Goal: Task Accomplishment & Management: Complete application form

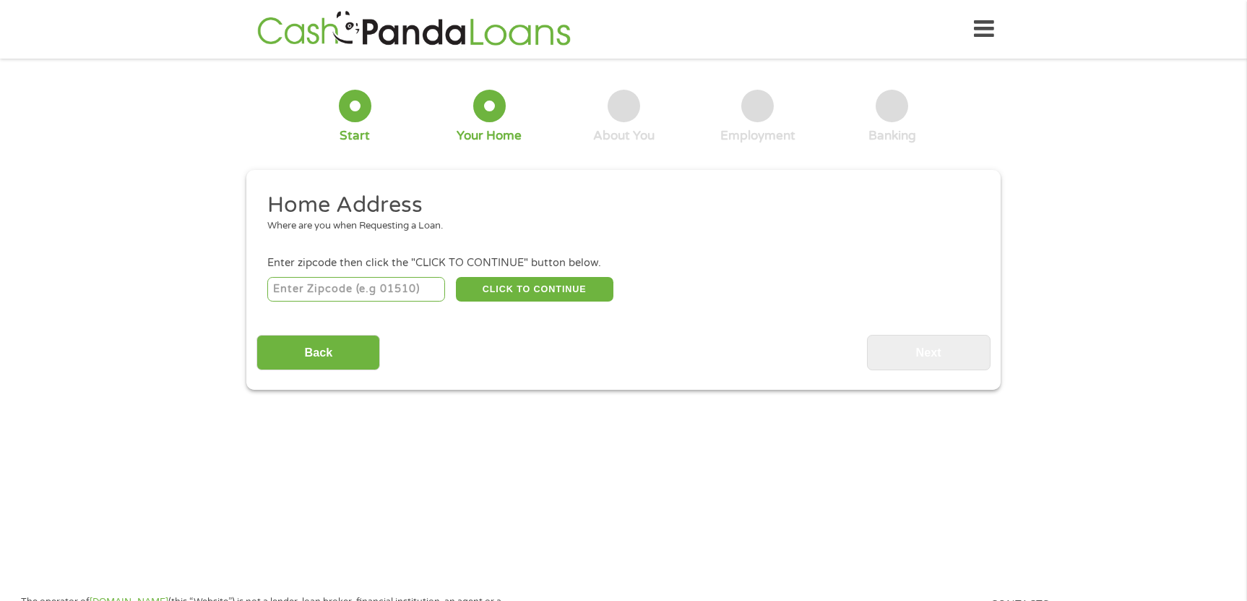
click at [416, 291] on input "number" at bounding box center [356, 289] width 178 height 25
type input "70123"
select select "[US_STATE]"
click at [518, 295] on button "CLICK TO CONTINUE" at bounding box center [535, 289] width 158 height 25
type input "70123"
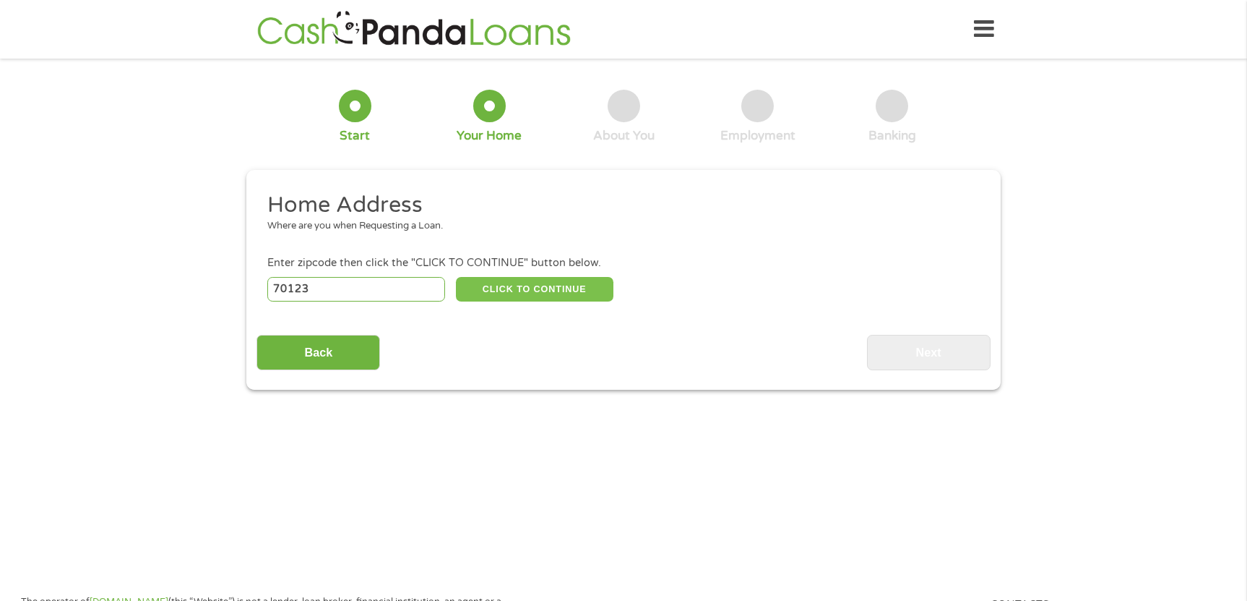
type input "[GEOGRAPHIC_DATA]"
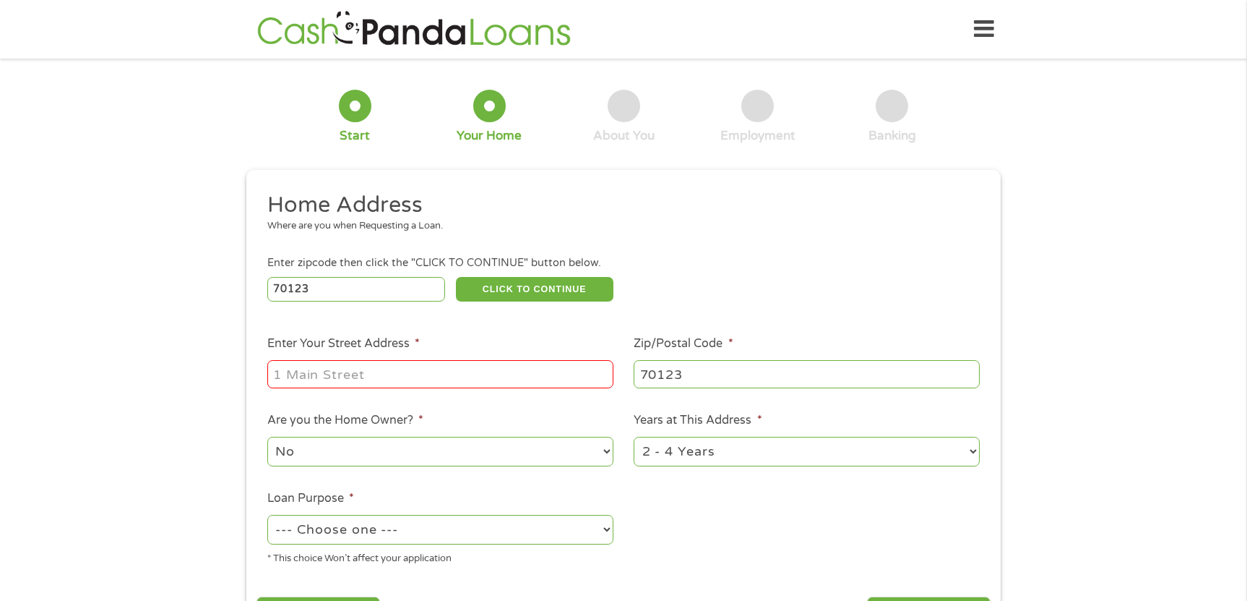
click at [441, 365] on input "Enter Your Street Address *" at bounding box center [440, 373] width 346 height 27
type input "9826 ELM PL"
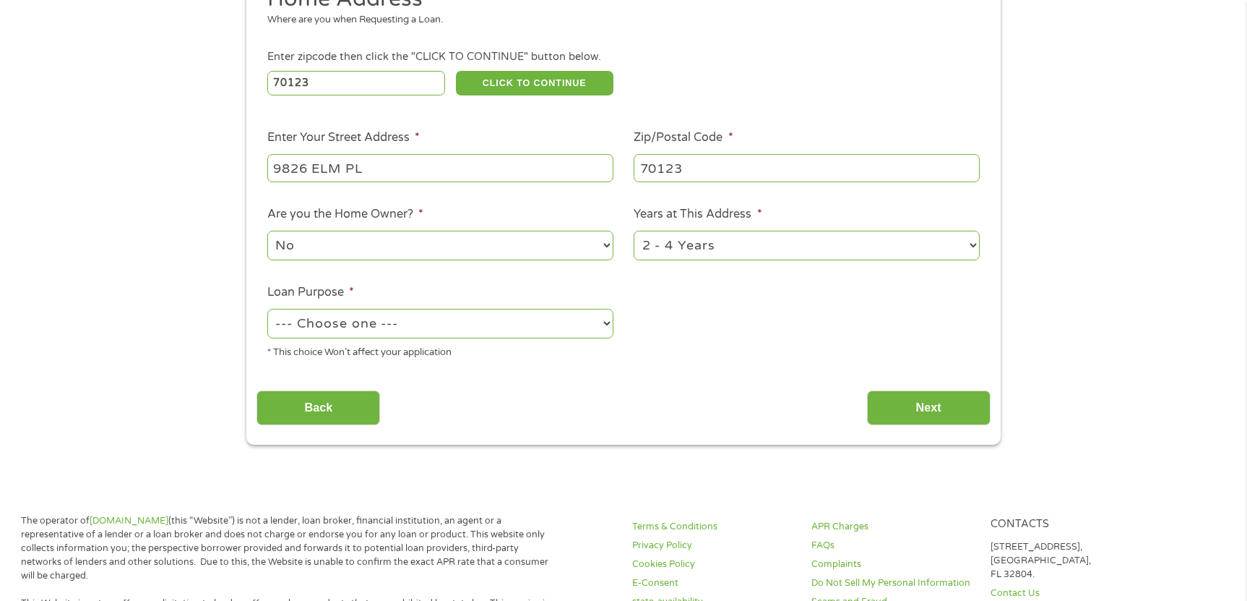
scroll to position [210, 0]
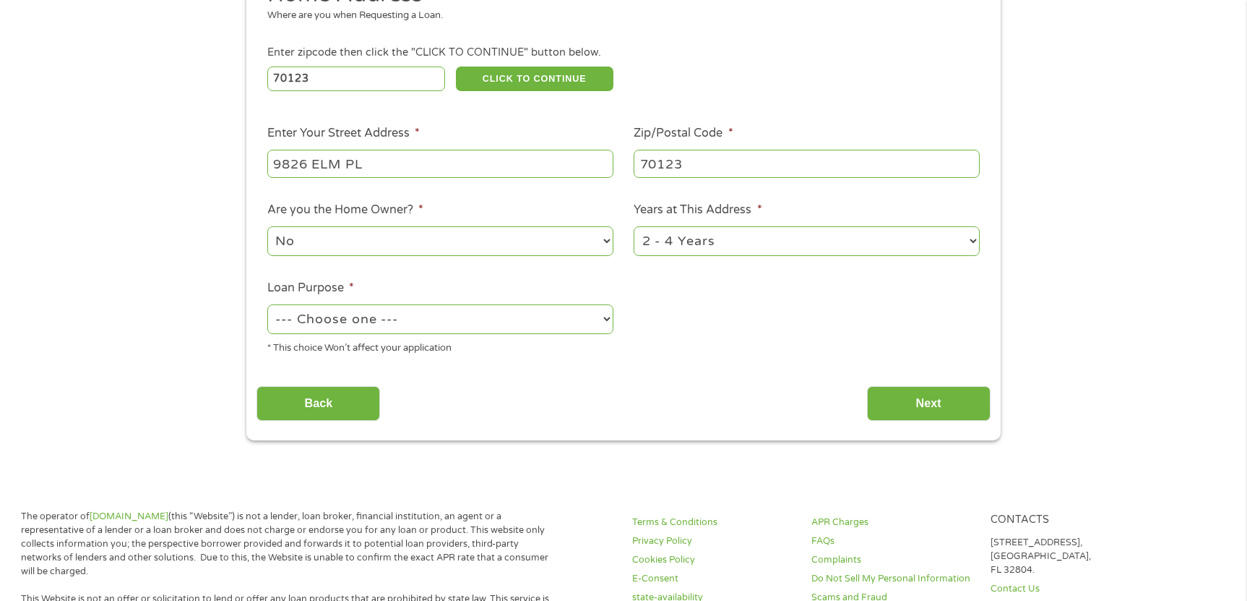
click at [750, 249] on select "1 Year or less 1 - 2 Years 2 - 4 Years Over 4 Years" at bounding box center [807, 241] width 346 height 30
select select "60months"
click at [462, 251] on select "No Yes" at bounding box center [440, 241] width 346 height 30
select select "yes"
click at [436, 324] on select "--- Choose one --- Pay Bills Debt Consolidation Home Improvement Major Purchase…" at bounding box center [440, 319] width 346 height 30
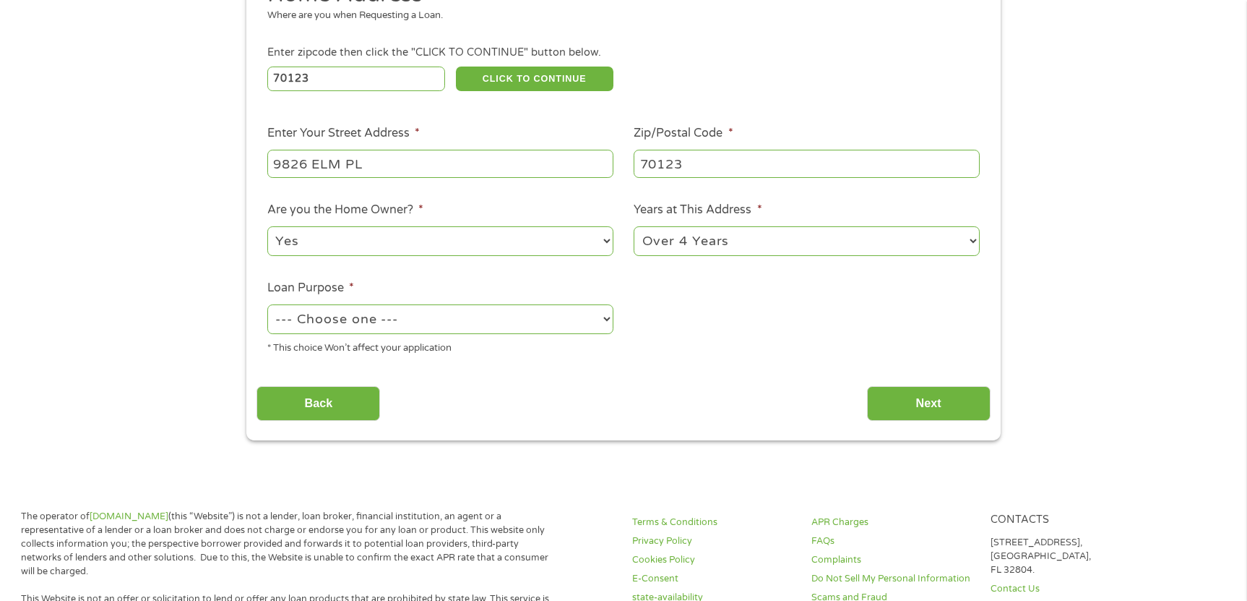
select select "shorttermcash"
click at [908, 399] on input "Next" at bounding box center [929, 403] width 124 height 35
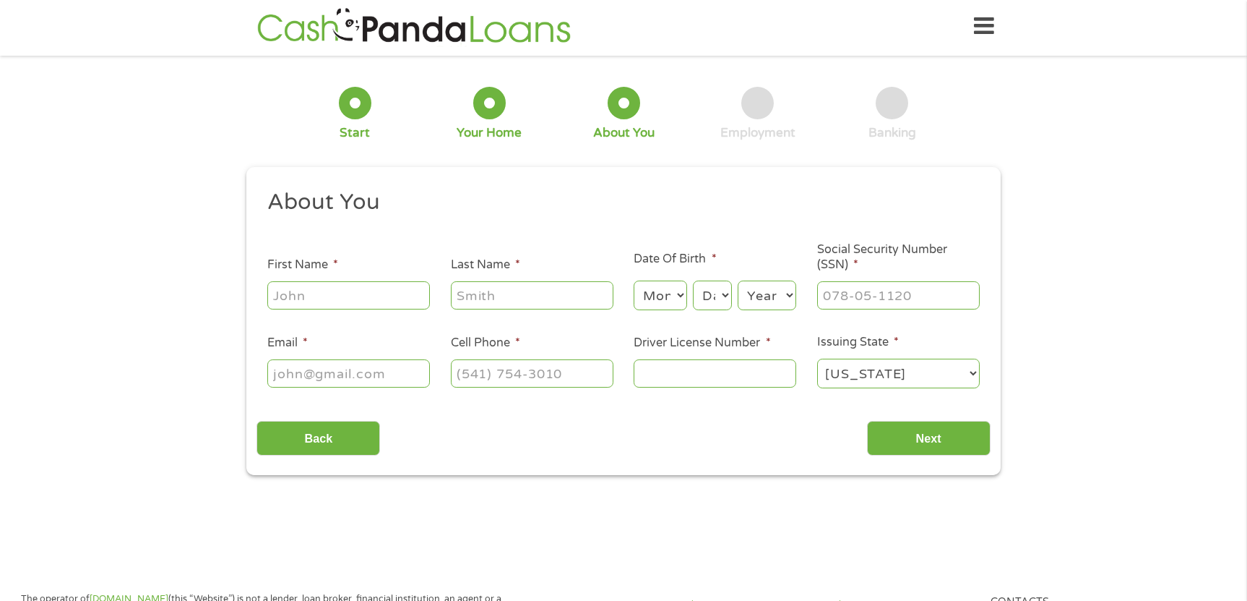
scroll to position [0, 0]
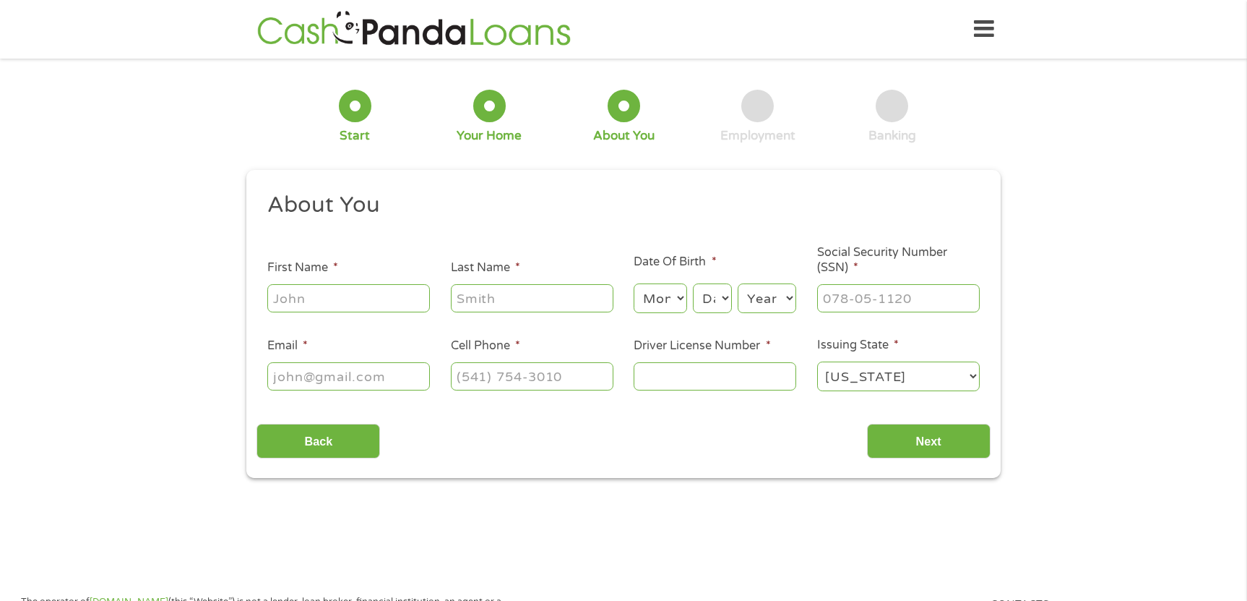
click at [389, 289] on input "First Name *" at bounding box center [348, 297] width 163 height 27
type input "[PERSON_NAME]"
type input "[EMAIL_ADDRESS][DOMAIN_NAME]"
type input "[PHONE_NUMBER]"
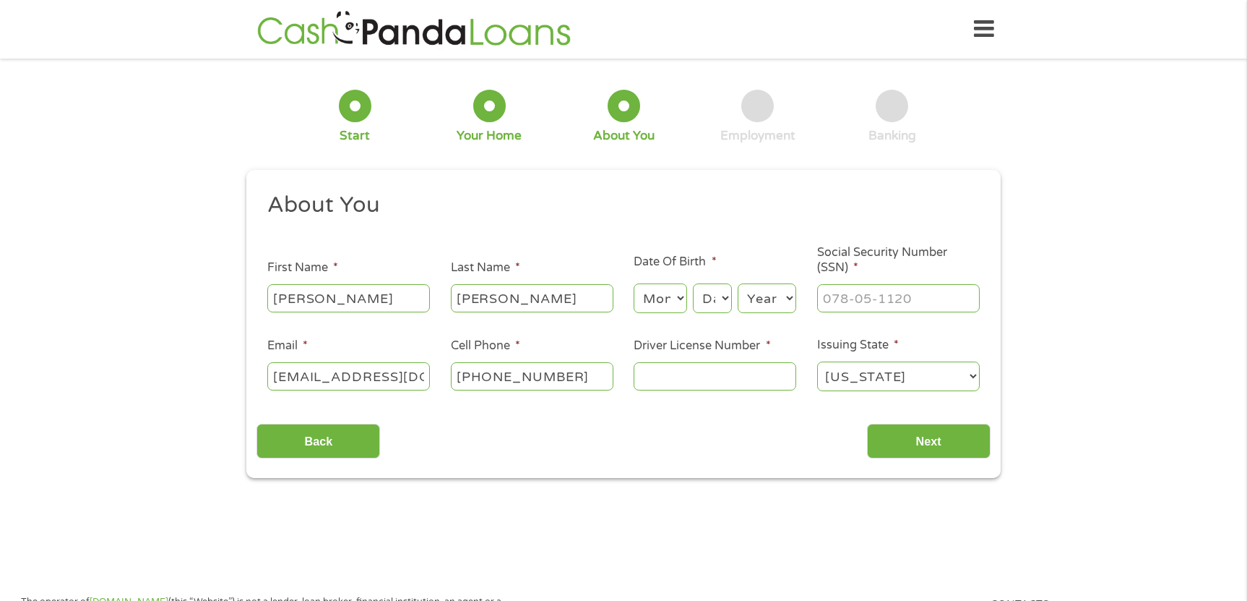
click at [690, 375] on input "Driver License Number *" at bounding box center [715, 375] width 163 height 27
type input "006510019"
click at [666, 306] on select "Month 1 2 3 4 5 6 7 8 9 10 11 12" at bounding box center [660, 298] width 53 height 30
select select "3"
click at [715, 304] on select "Day 1 2 3 4 5 6 7 8 9 10 11 12 13 14 15 16 17 18 19 20 21 22 23 24 25 26 27 28 …" at bounding box center [712, 298] width 39 height 30
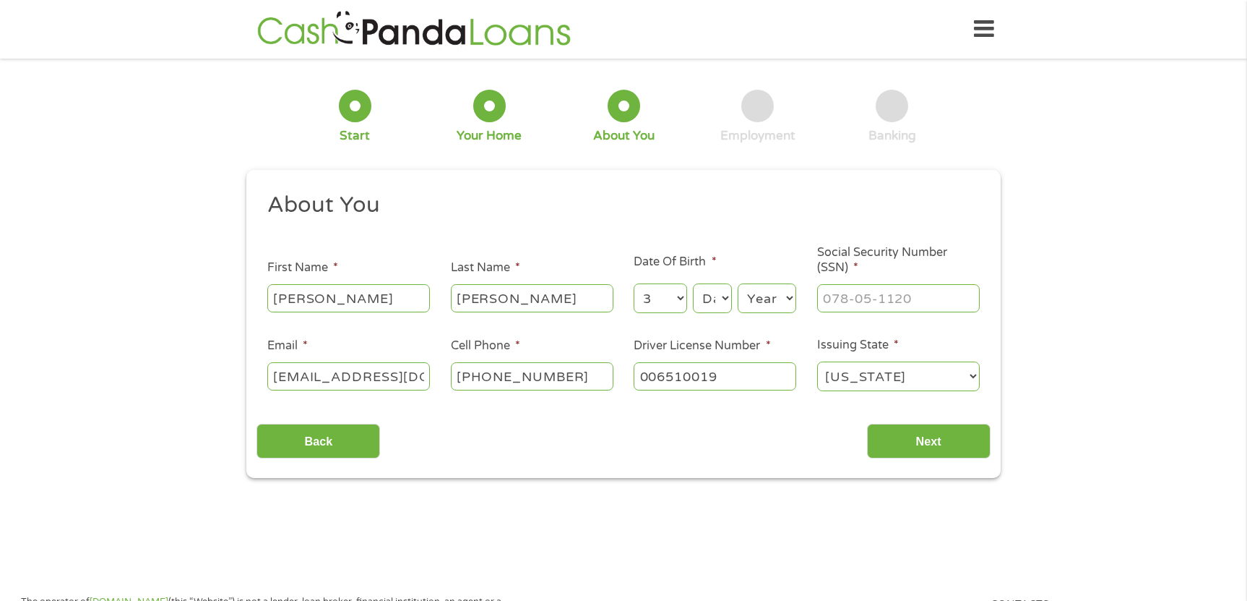
select select "4"
click at [760, 305] on select "Year [DATE] 2006 2005 2004 2003 2002 2001 2000 1999 1998 1997 1996 1995 1994 19…" at bounding box center [767, 298] width 59 height 30
select select "1977"
click at [858, 298] on input "___-__-____" at bounding box center [898, 297] width 163 height 27
type input "438-77-3864"
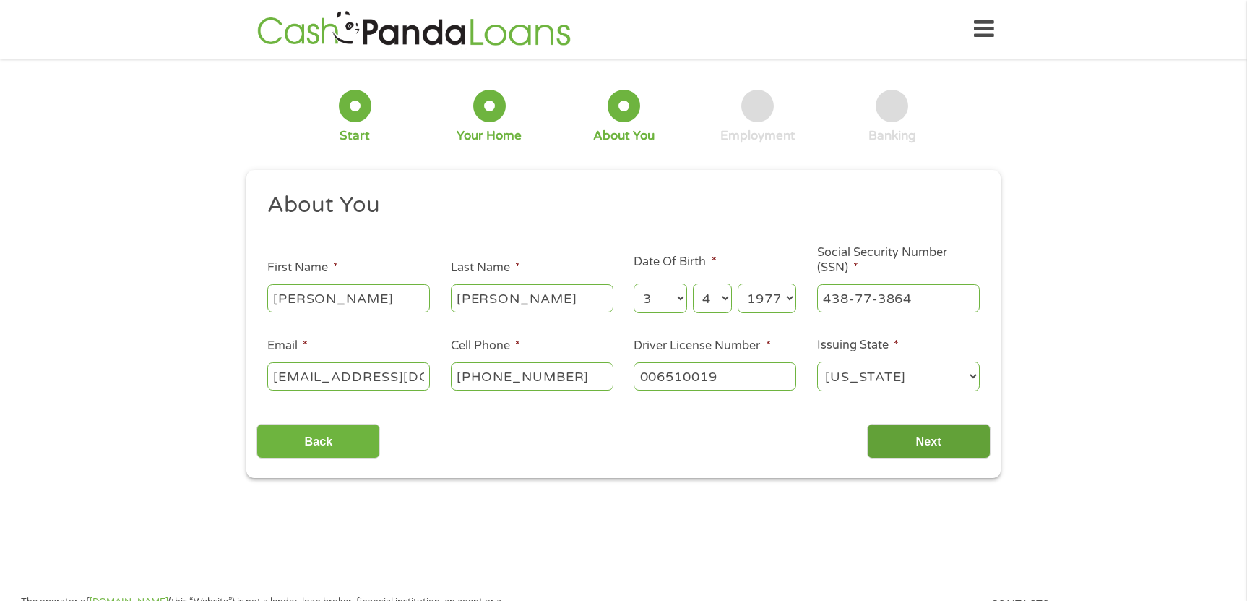
click at [912, 435] on input "Next" at bounding box center [929, 440] width 124 height 35
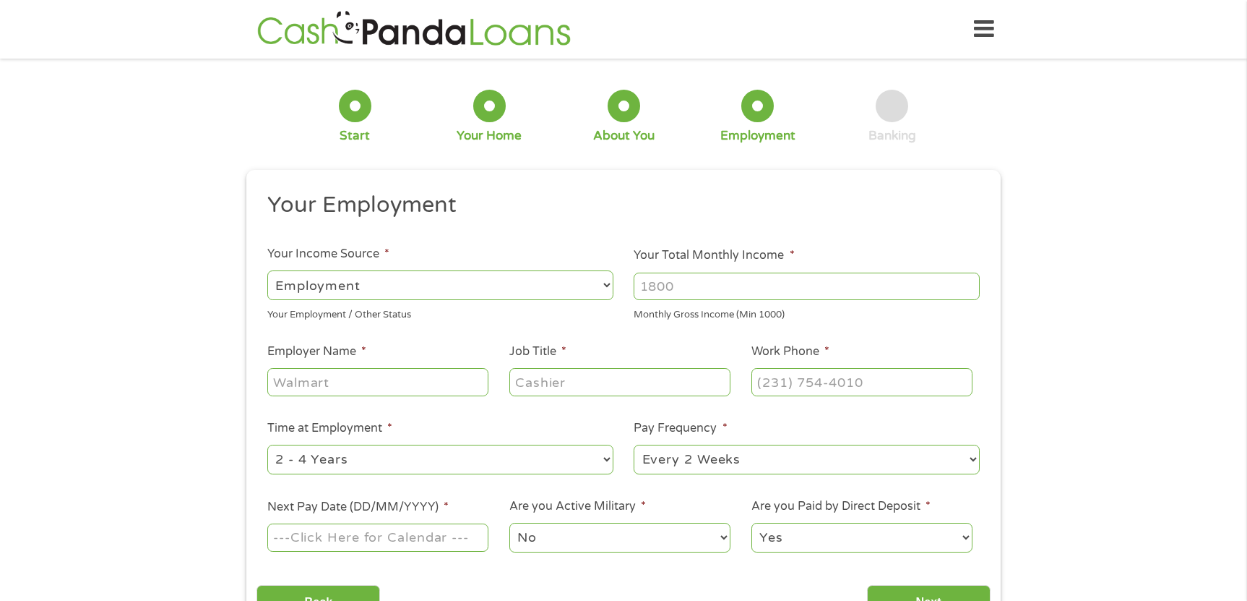
click at [501, 282] on select "--- Choose one --- Employment [DEMOGRAPHIC_DATA] Benefits" at bounding box center [440, 285] width 346 height 30
click at [700, 280] on input "Your Total Monthly Income *" at bounding box center [807, 285] width 346 height 27
type input "8000"
click at [411, 392] on input "Employer Name *" at bounding box center [377, 381] width 221 height 27
type input "mtm group llc"
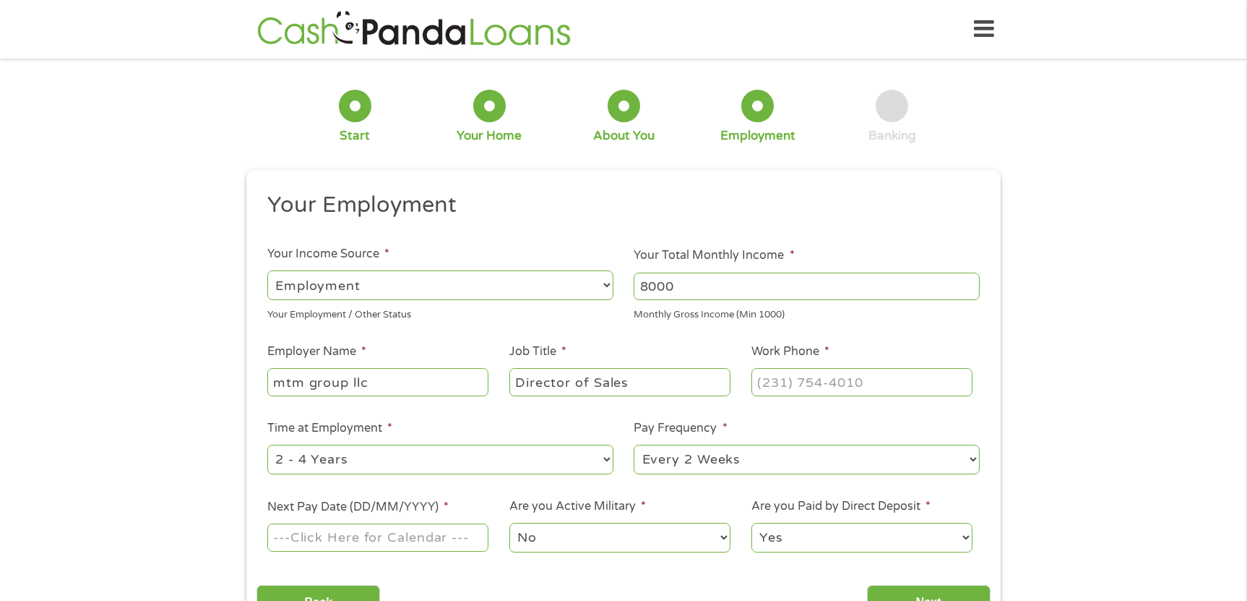
type input "Director of Sales"
type input "[PHONE_NUMBER]"
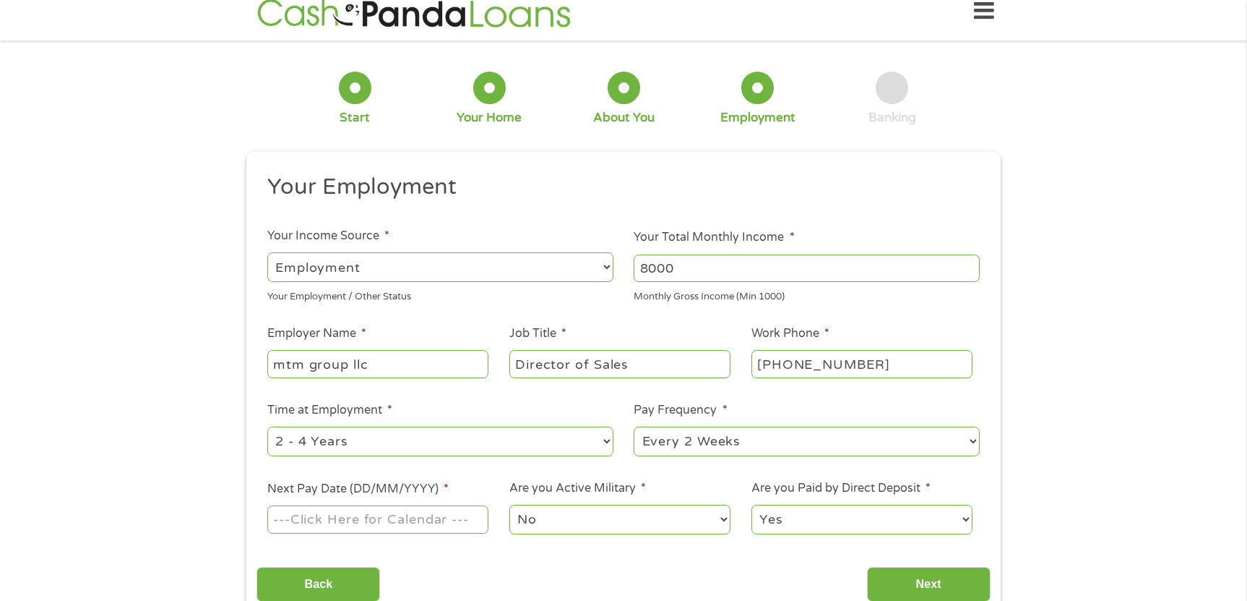
scroll to position [40, 0]
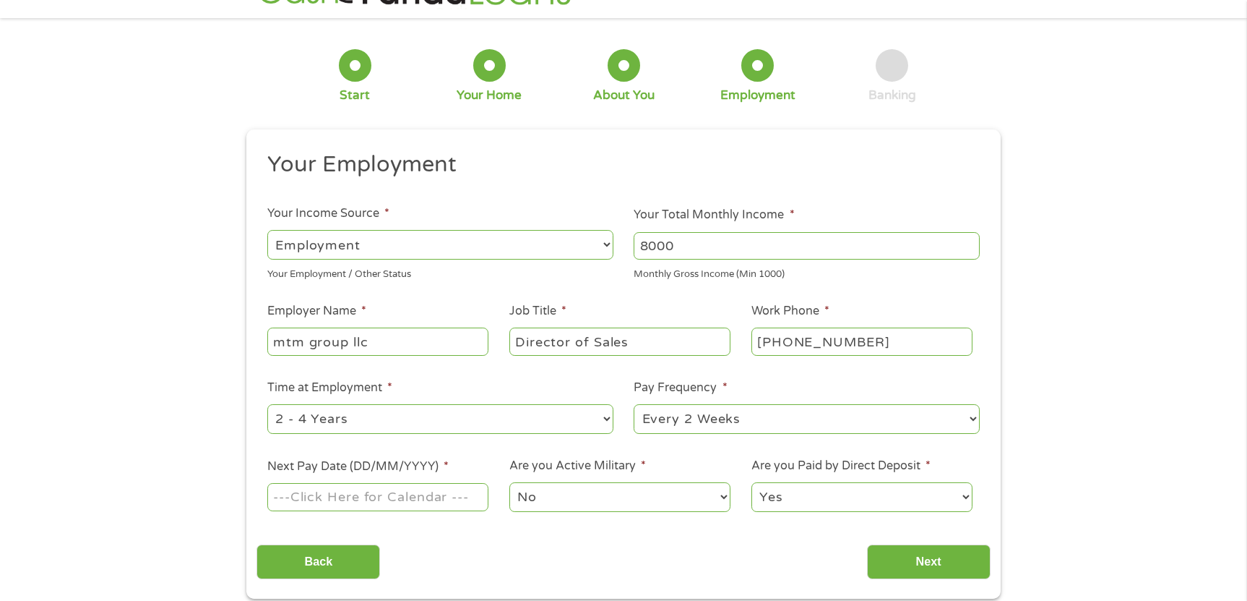
click at [438, 489] on input "Next Pay Date (DD/MM/YYYY) *" at bounding box center [377, 496] width 221 height 27
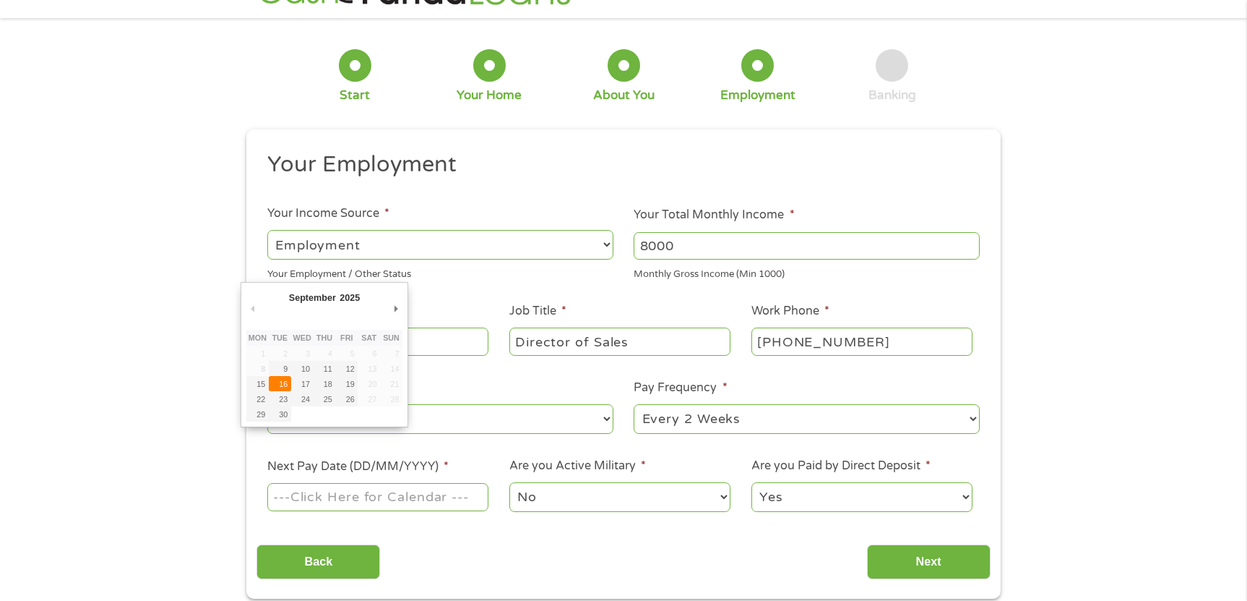
type input "[DATE]"
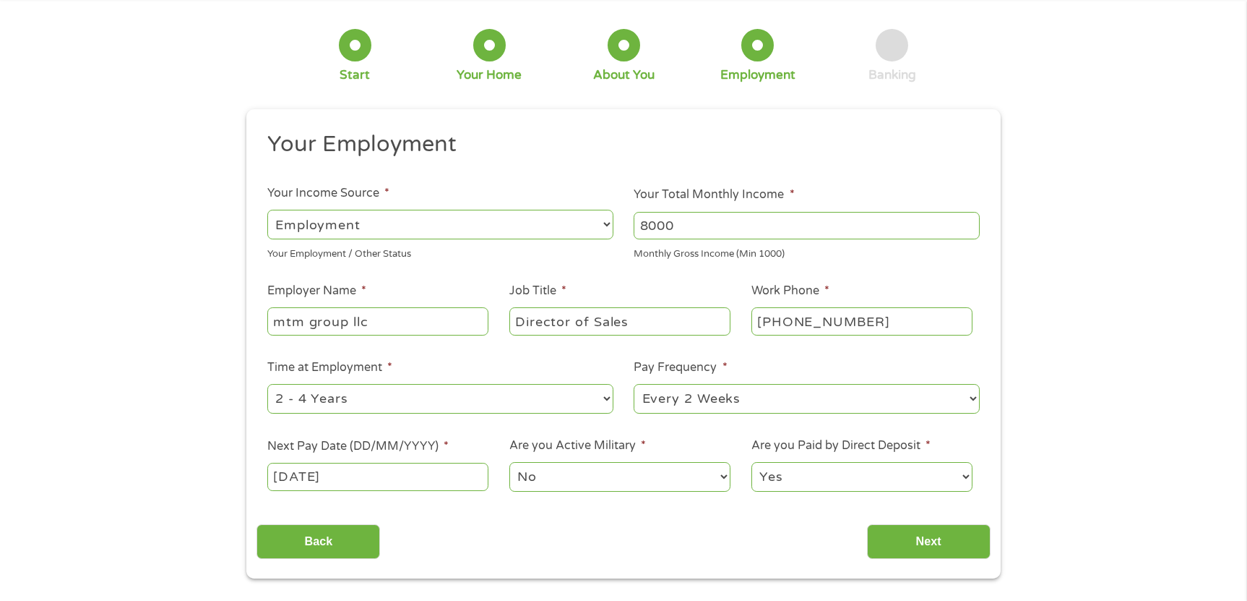
scroll to position [85, 0]
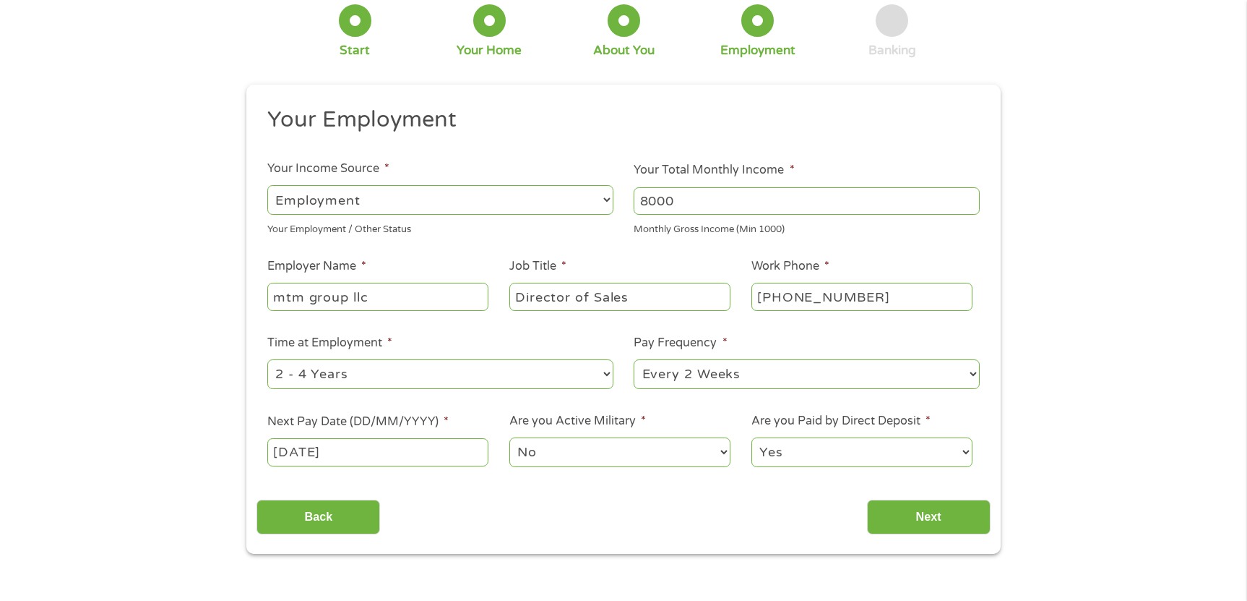
click at [624, 444] on select "No Yes" at bounding box center [619, 452] width 221 height 30
click at [913, 516] on input "Next" at bounding box center [929, 516] width 124 height 35
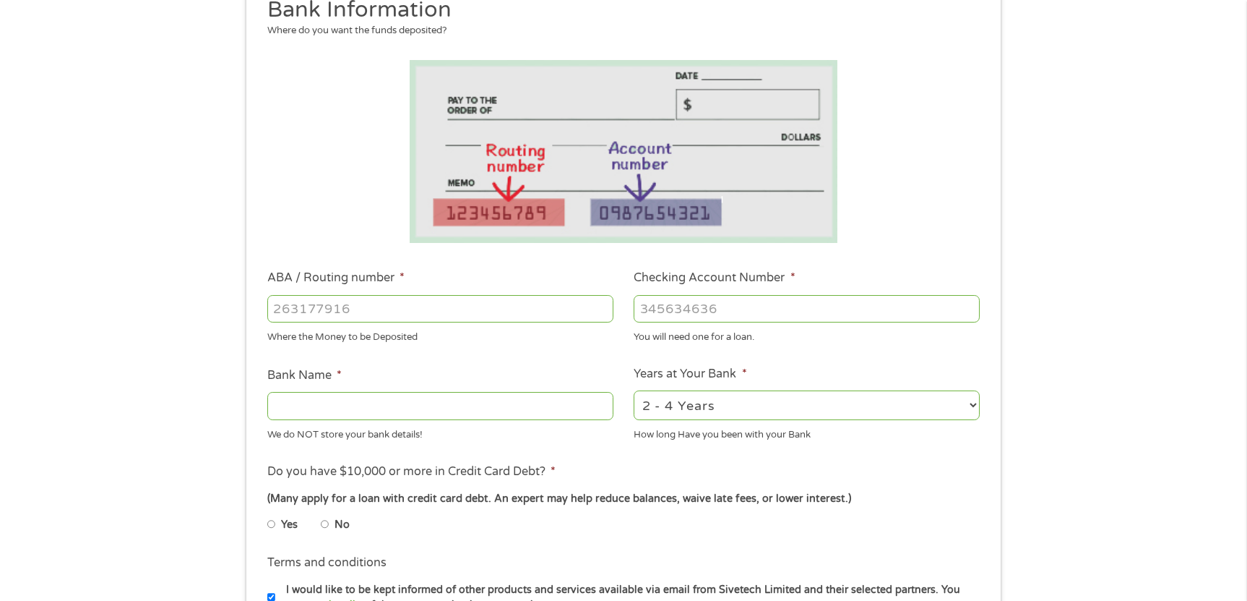
scroll to position [197, 0]
click at [445, 314] on input "ABA / Routing number *" at bounding box center [440, 306] width 346 height 27
click at [504, 303] on input "ABA / Routing number *" at bounding box center [440, 306] width 346 height 27
paste input "1"
type input "121000248"
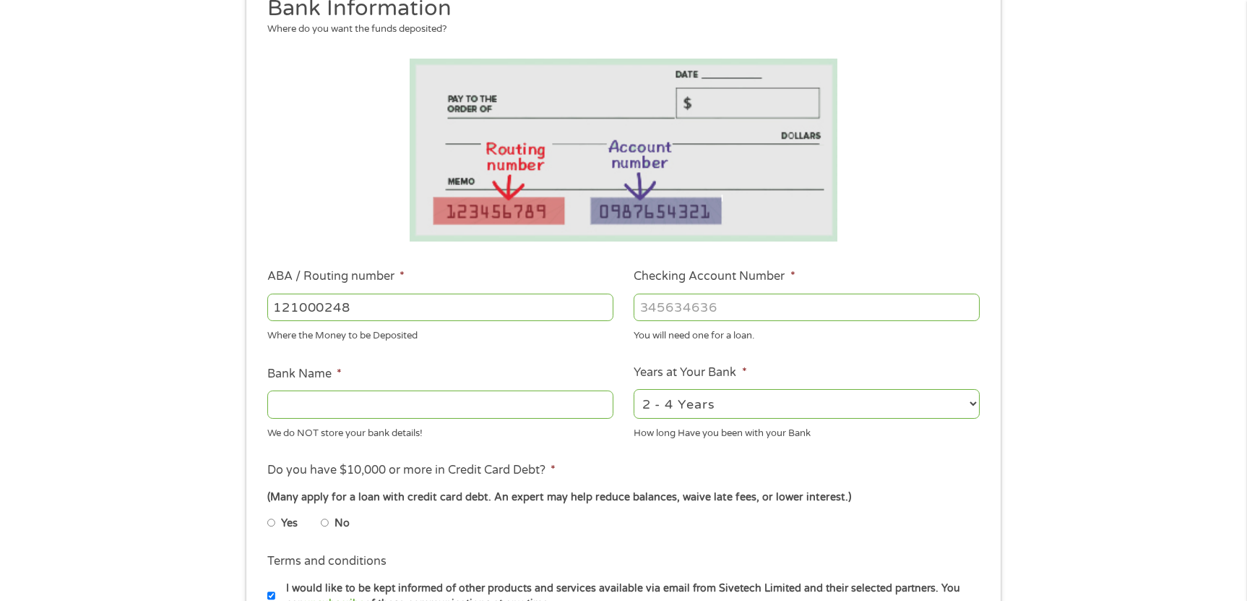
type input "[PERSON_NAME] FARGO BANK NA"
type input "121000248"
click at [718, 310] on input "Checking Account Number *" at bounding box center [807, 306] width 346 height 27
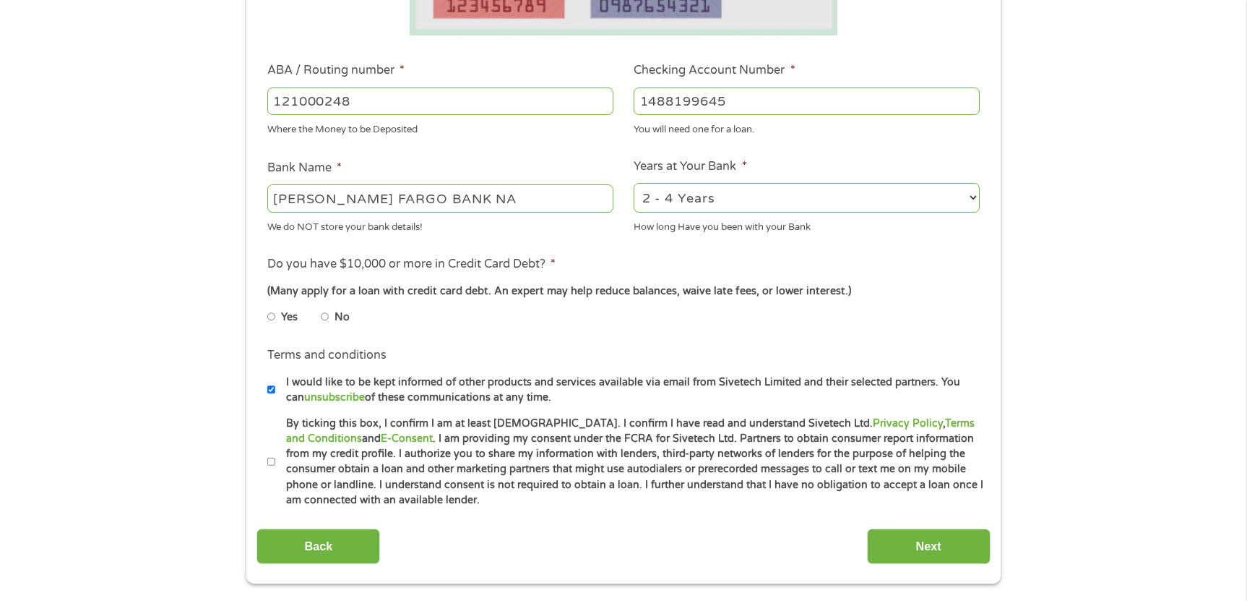
scroll to position [403, 0]
type input "1488199645"
click at [337, 314] on label "No" at bounding box center [342, 317] width 15 height 16
click at [330, 314] on input "No" at bounding box center [325, 315] width 9 height 23
radio input "true"
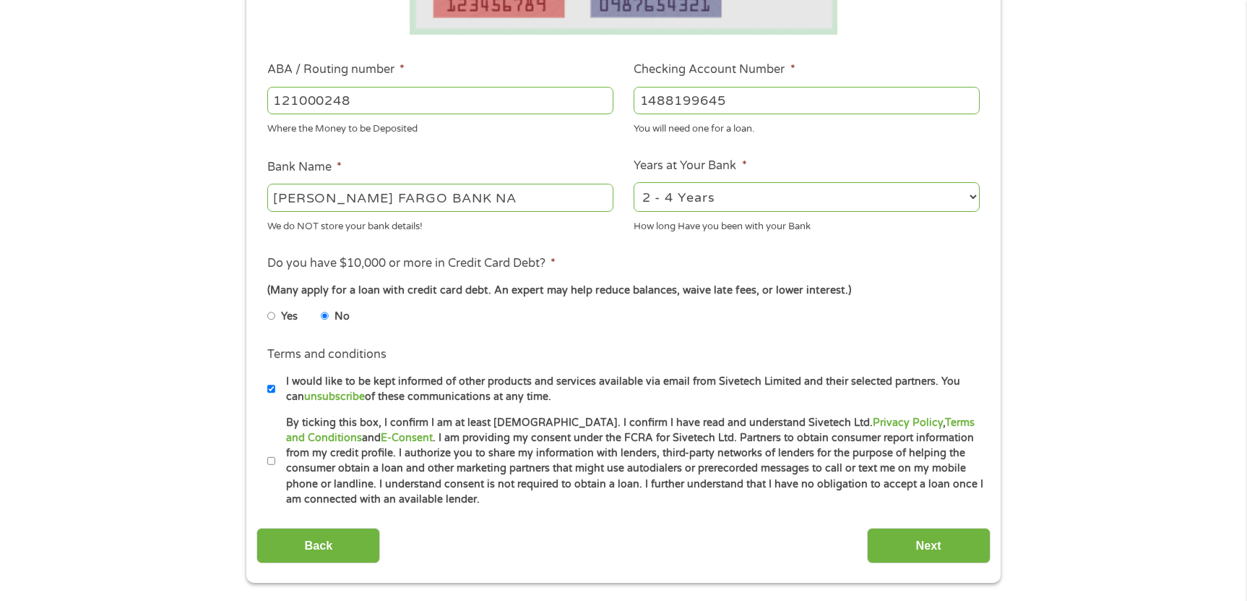
click at [277, 463] on label "By ticking this box, I confirm I am at least [DEMOGRAPHIC_DATA]. I confirm I ha…" at bounding box center [629, 461] width 709 height 93
click at [276, 463] on input "By ticking this box, I confirm I am at least [DEMOGRAPHIC_DATA]. I confirm I ha…" at bounding box center [271, 460] width 9 height 23
checkbox input "true"
click at [895, 541] on input "Next" at bounding box center [929, 545] width 124 height 35
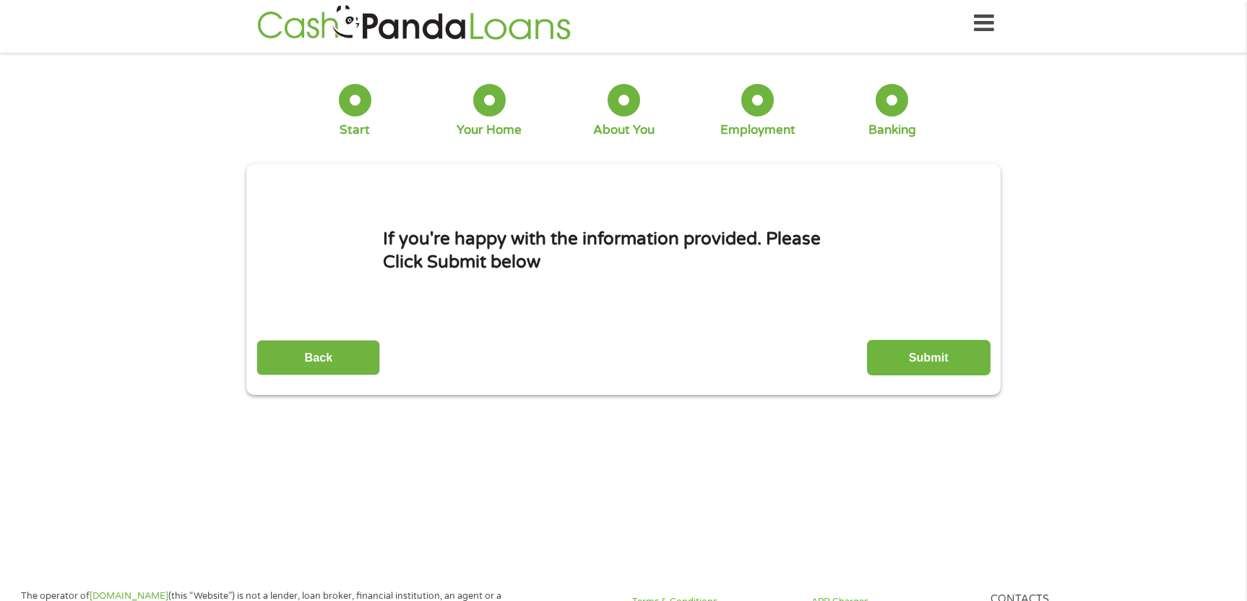
scroll to position [0, 0]
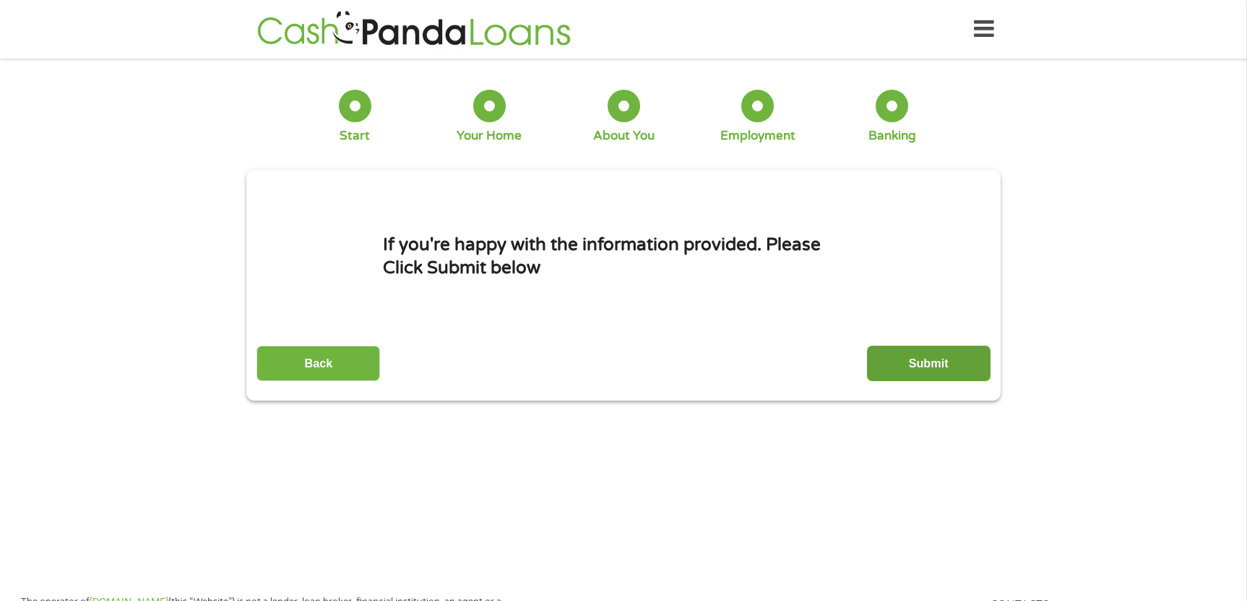
click at [915, 368] on input "Submit" at bounding box center [929, 362] width 124 height 35
